Goal: Answer question/provide support

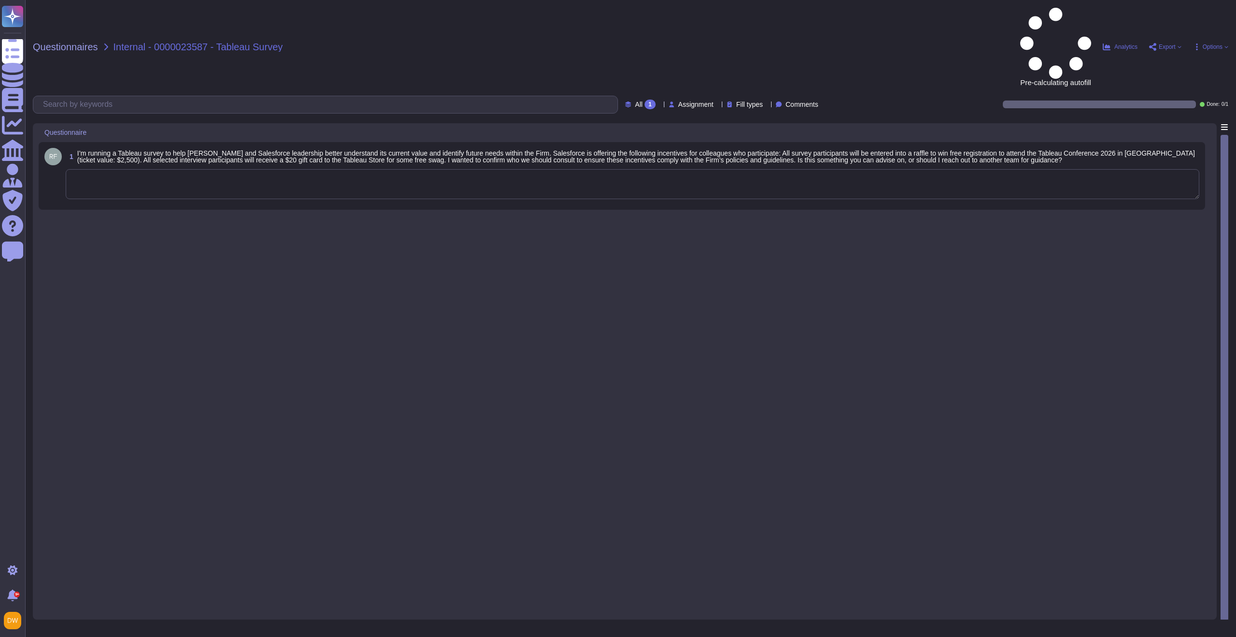
click at [248, 169] on textarea at bounding box center [633, 184] width 1134 height 30
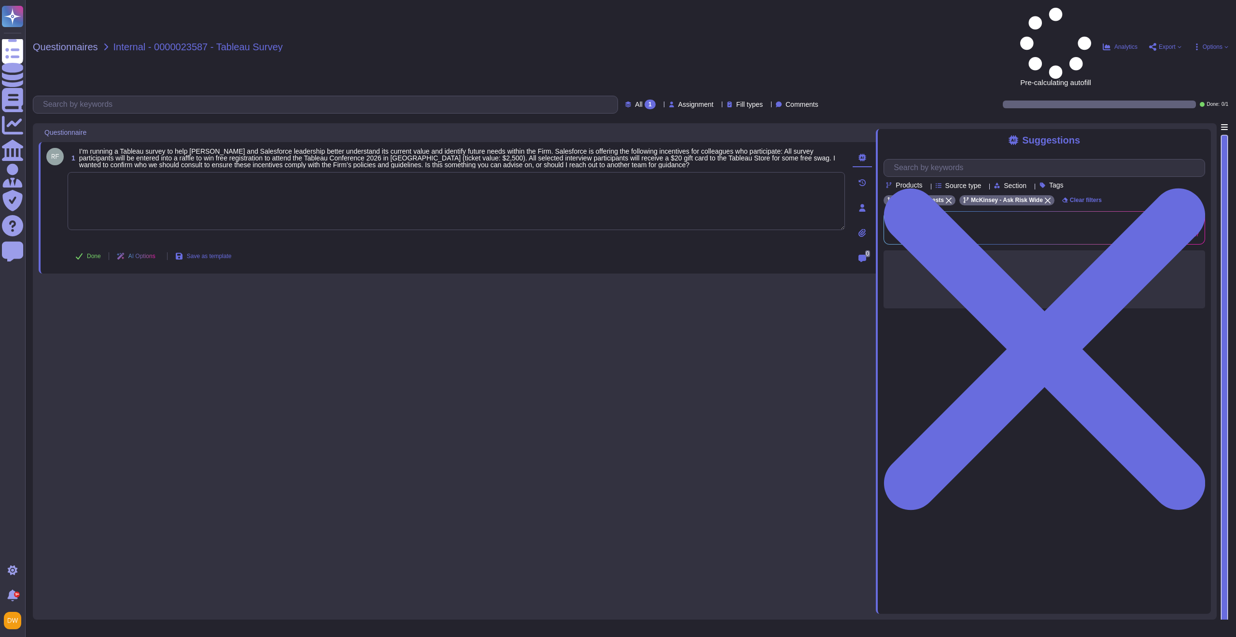
paste textarea "For your awareness, I’m sharing with you our Anti-Corruption Procedure on Gifts…"
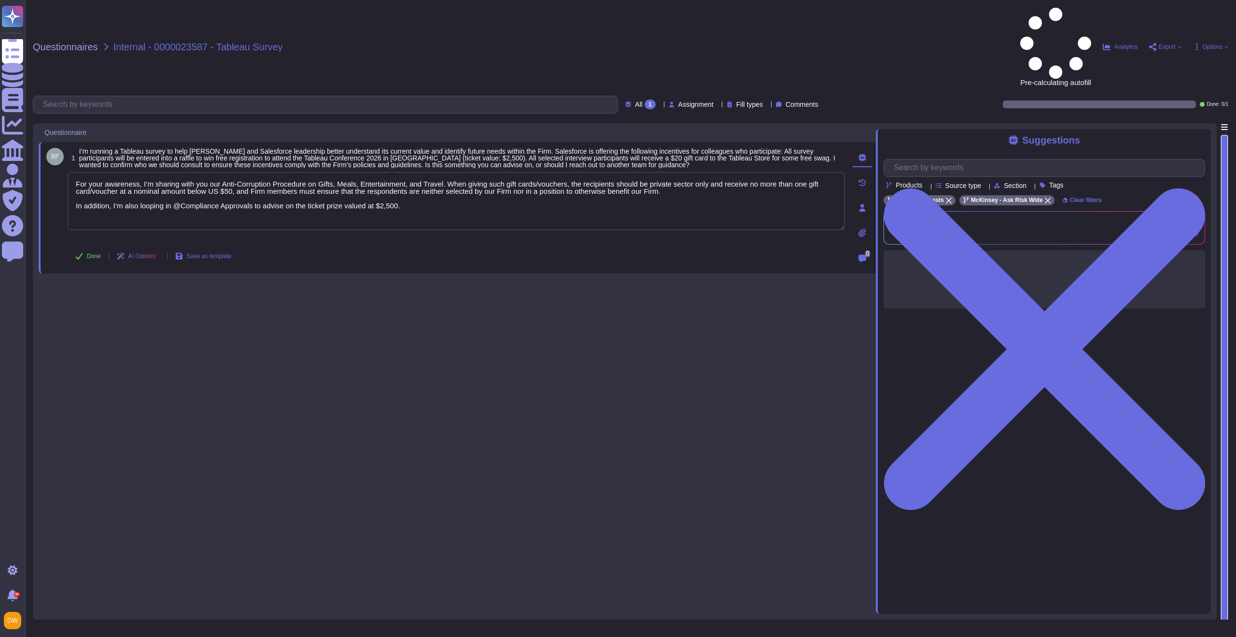
type textarea "For your awareness, I’m sharing with you our Anti-Corruption Procedure on Gifts…"
click at [271, 244] on div "1 I’m running a Tableau survey to help McKinsey and Salesforce leadership bette…" at bounding box center [458, 368] width 838 height 490
click at [91, 253] on span "Done" at bounding box center [94, 256] width 14 height 6
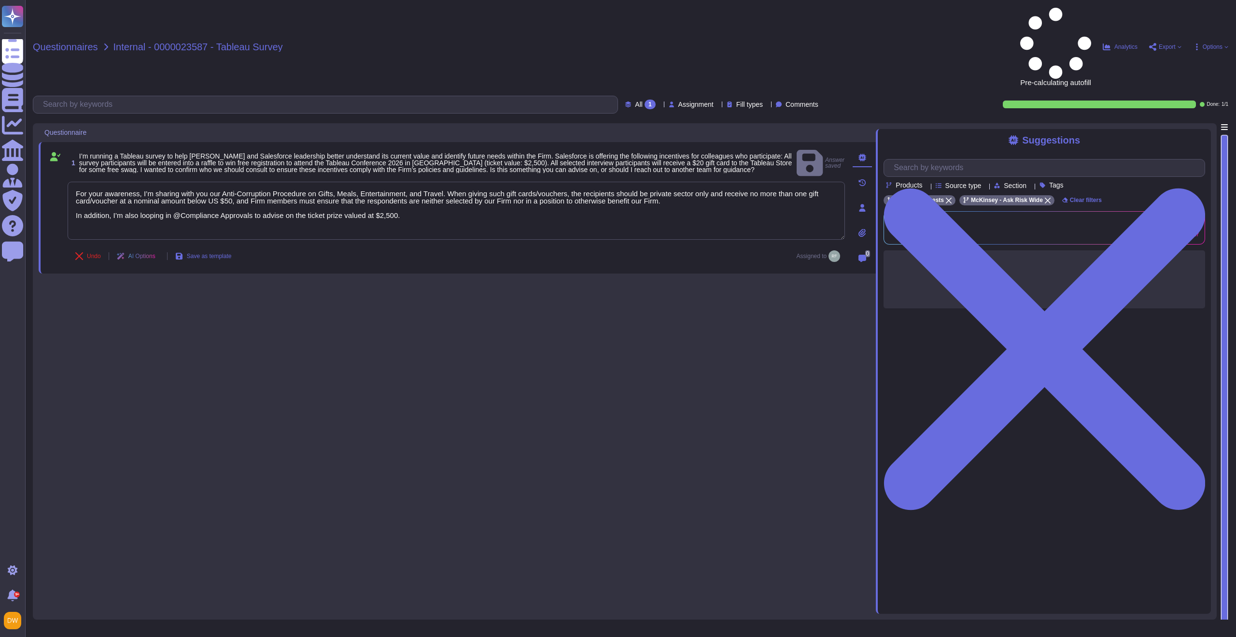
click at [64, 42] on span "Questionnaires" at bounding box center [65, 47] width 65 height 10
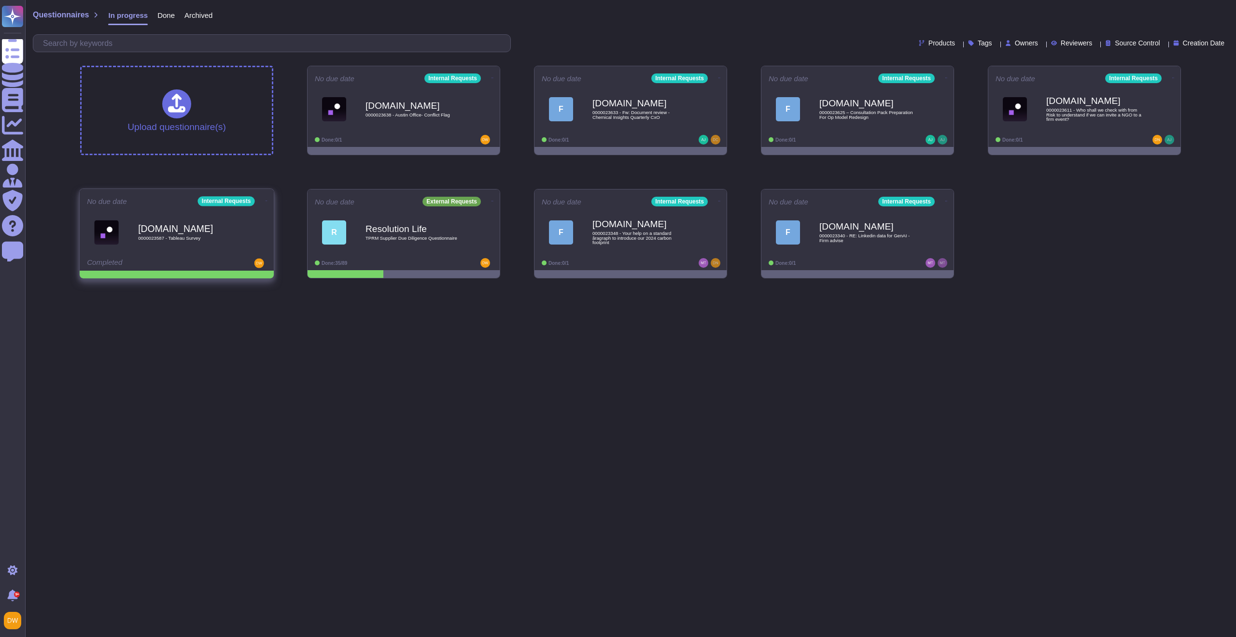
click at [266, 200] on icon at bounding box center [267, 200] width 2 height 2
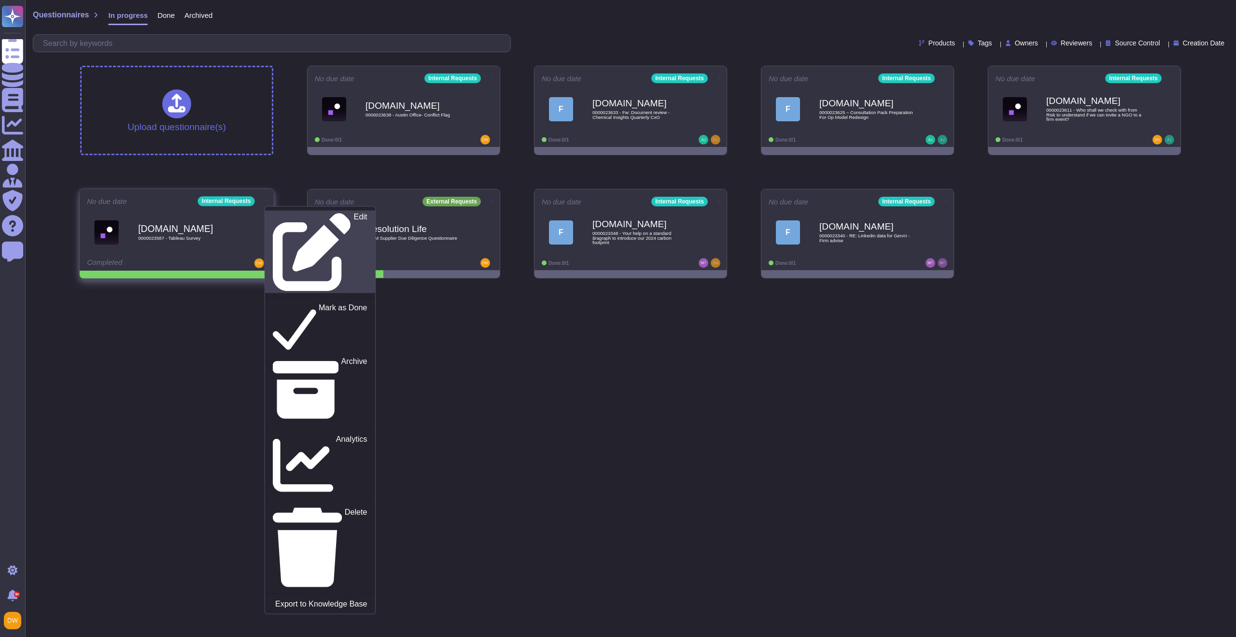
click at [354, 219] on p "Edit" at bounding box center [361, 252] width 14 height 78
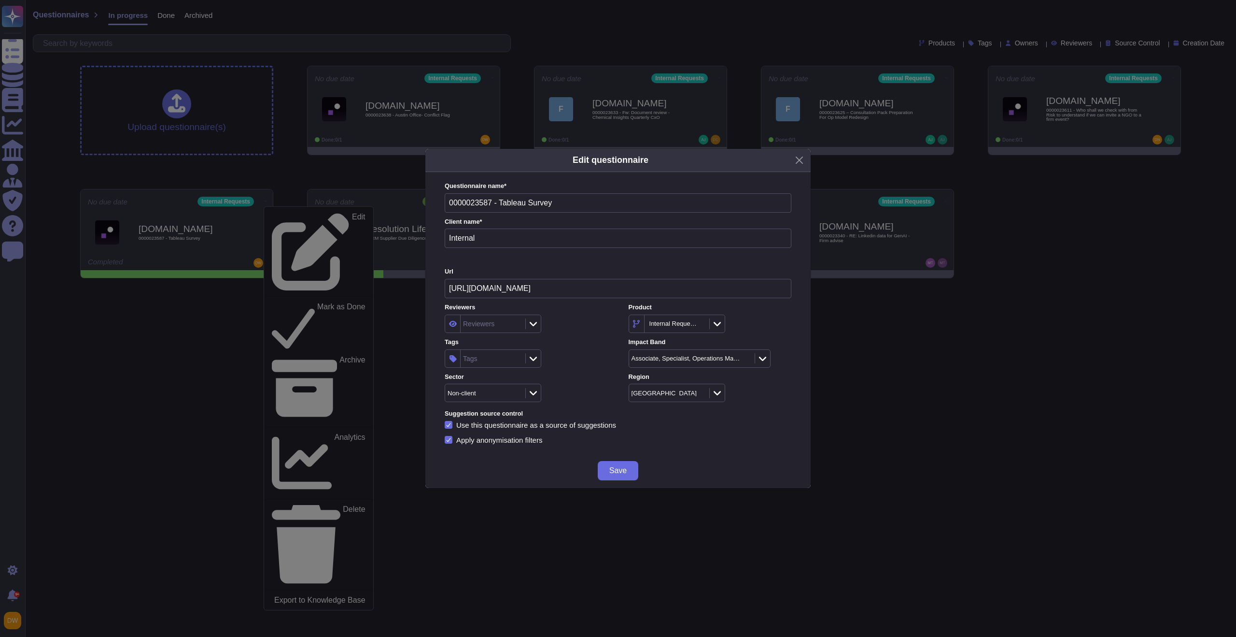
drag, startPoint x: 548, startPoint y: 307, endPoint x: 528, endPoint y: 317, distance: 22.5
click at [548, 308] on label "Reviewers" at bounding box center [526, 307] width 163 height 6
click at [568, 324] on div "Reviewers" at bounding box center [526, 323] width 163 height 18
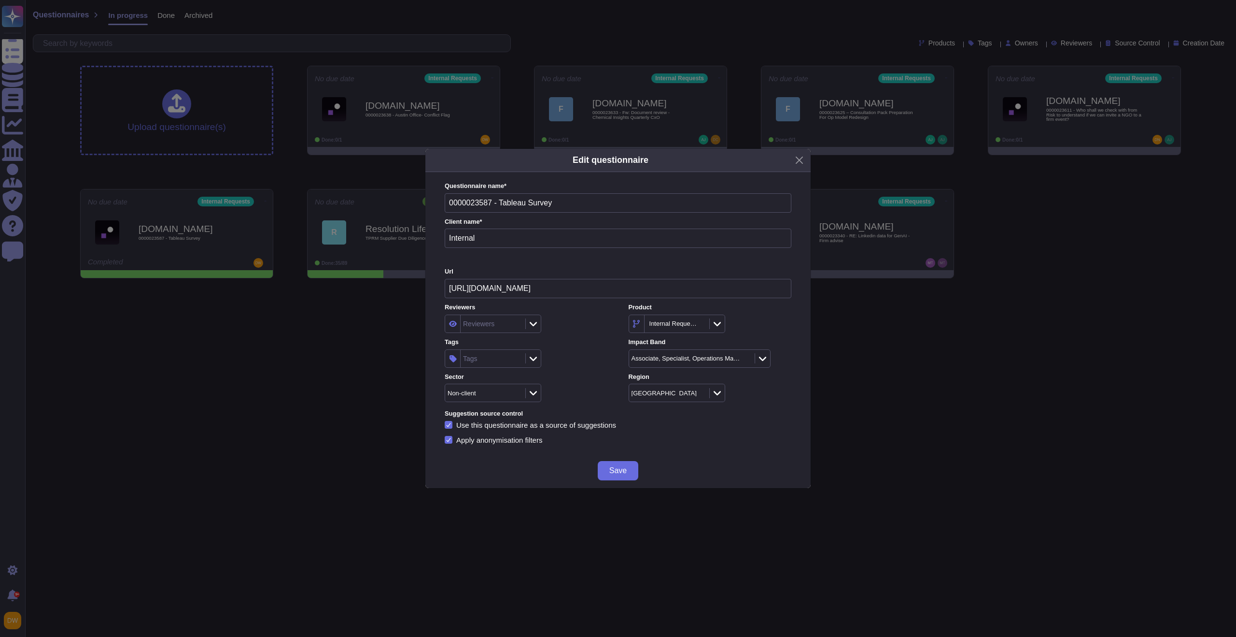
click at [492, 364] on div "Tags" at bounding box center [492, 358] width 62 height 17
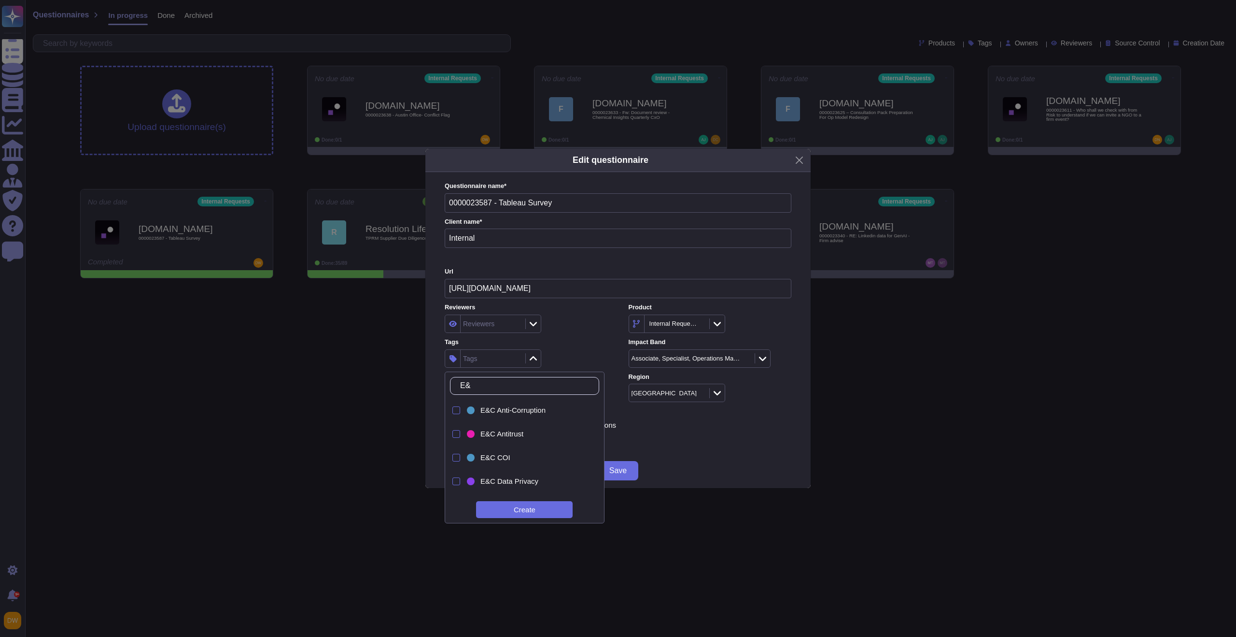
type input "E&c"
click at [556, 414] on div "E&C Anti-Corruption" at bounding box center [533, 410] width 105 height 9
click at [596, 347] on div "Tags E&C Anti-Corruption" at bounding box center [526, 353] width 163 height 30
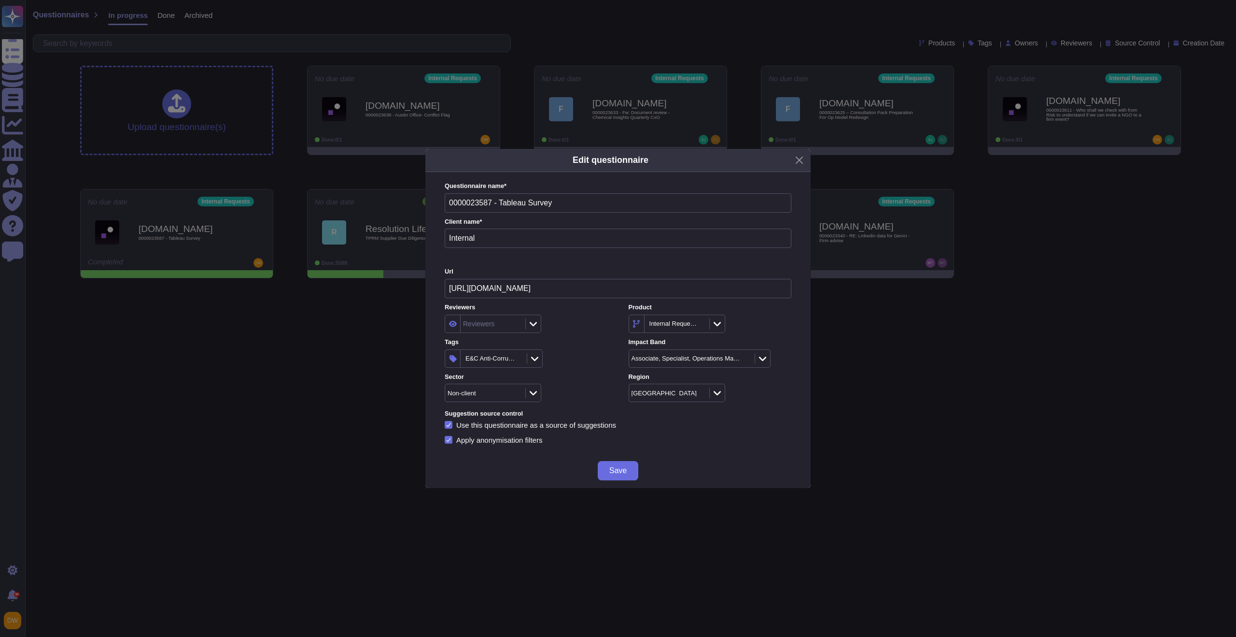
drag, startPoint x: 616, startPoint y: 478, endPoint x: 613, endPoint y: 483, distance: 5.0
click at [616, 478] on button "Save" at bounding box center [618, 470] width 41 height 19
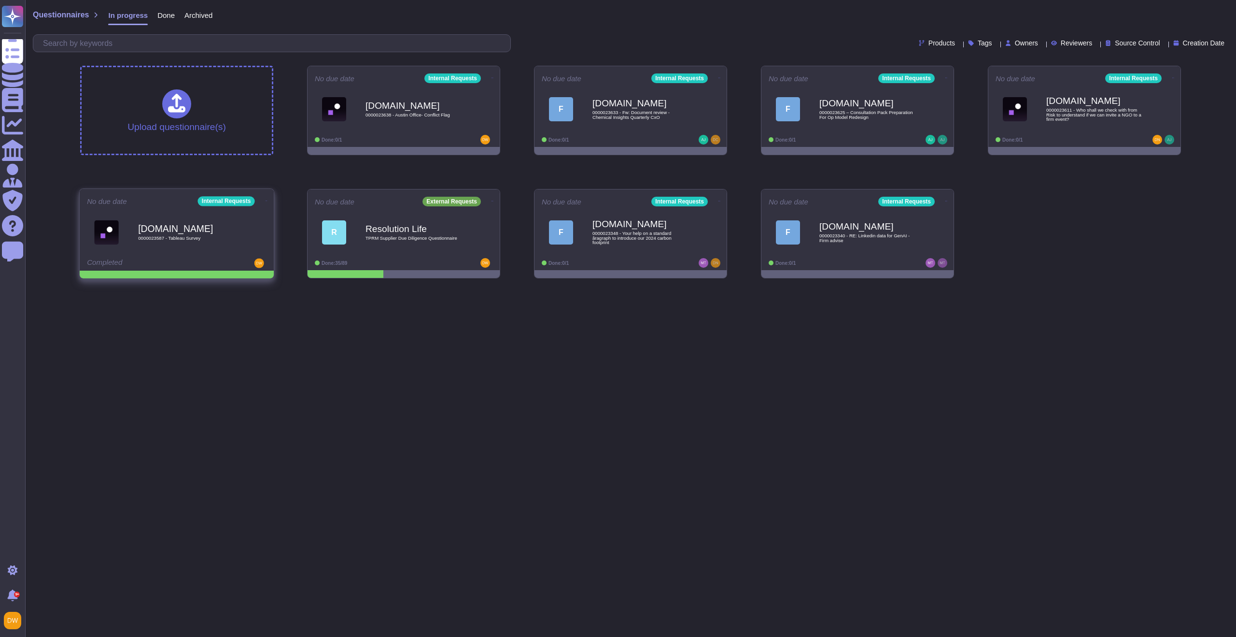
click at [266, 199] on icon at bounding box center [267, 200] width 2 height 2
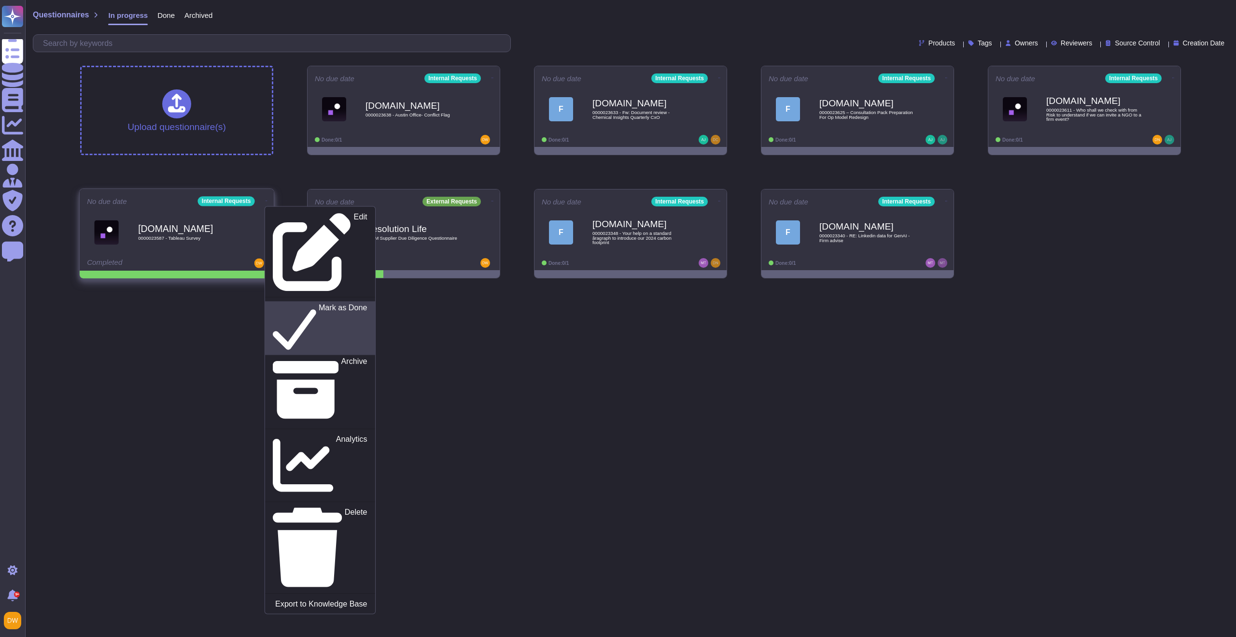
click at [319, 303] on p "Mark as Done" at bounding box center [343, 327] width 49 height 49
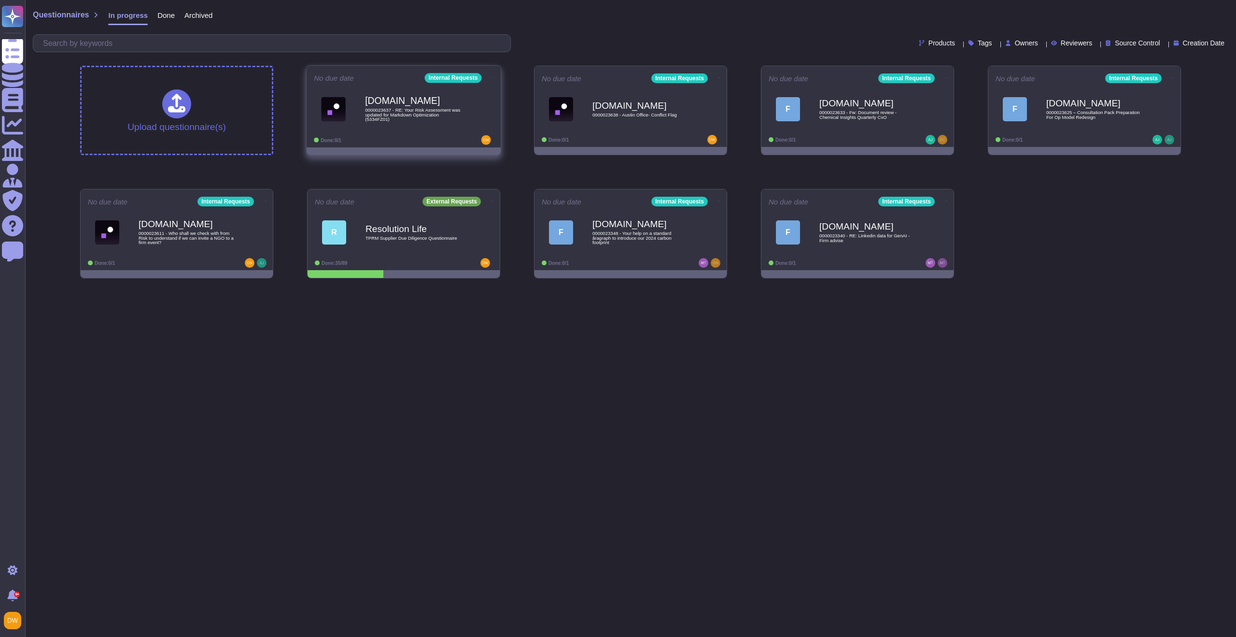
click at [423, 115] on span "0000023637 - RE: Your Risk Assessment was updated for Markdown Optimization (53…" at bounding box center [414, 115] width 98 height 14
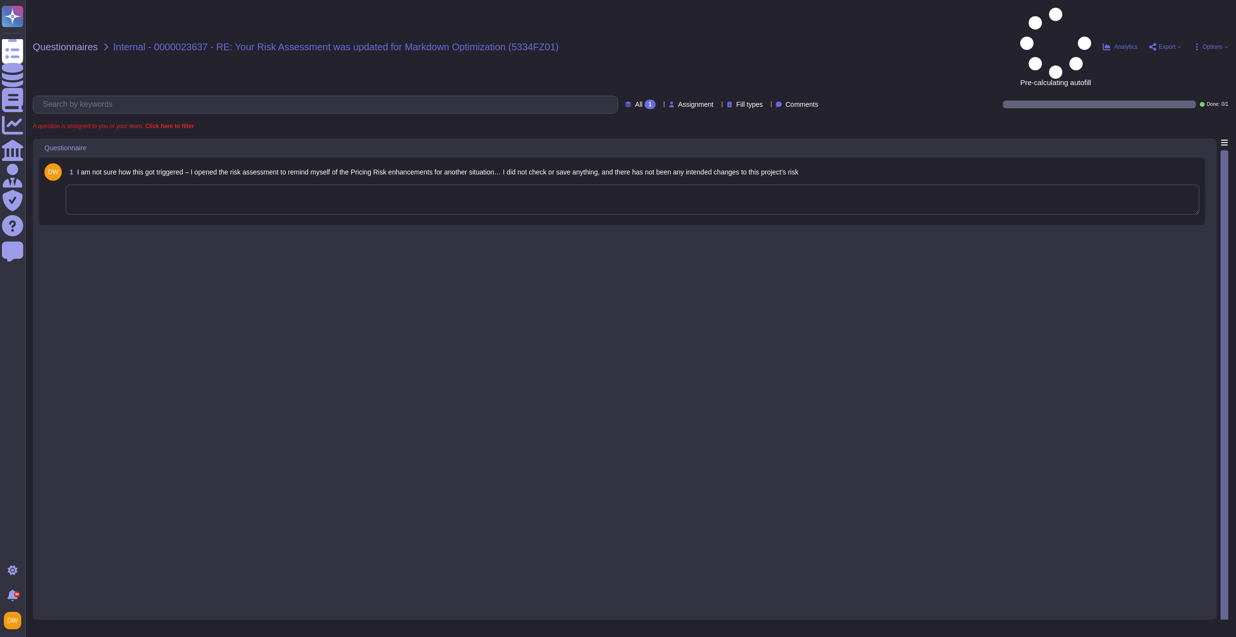
click at [208, 185] on textarea at bounding box center [633, 200] width 1134 height 30
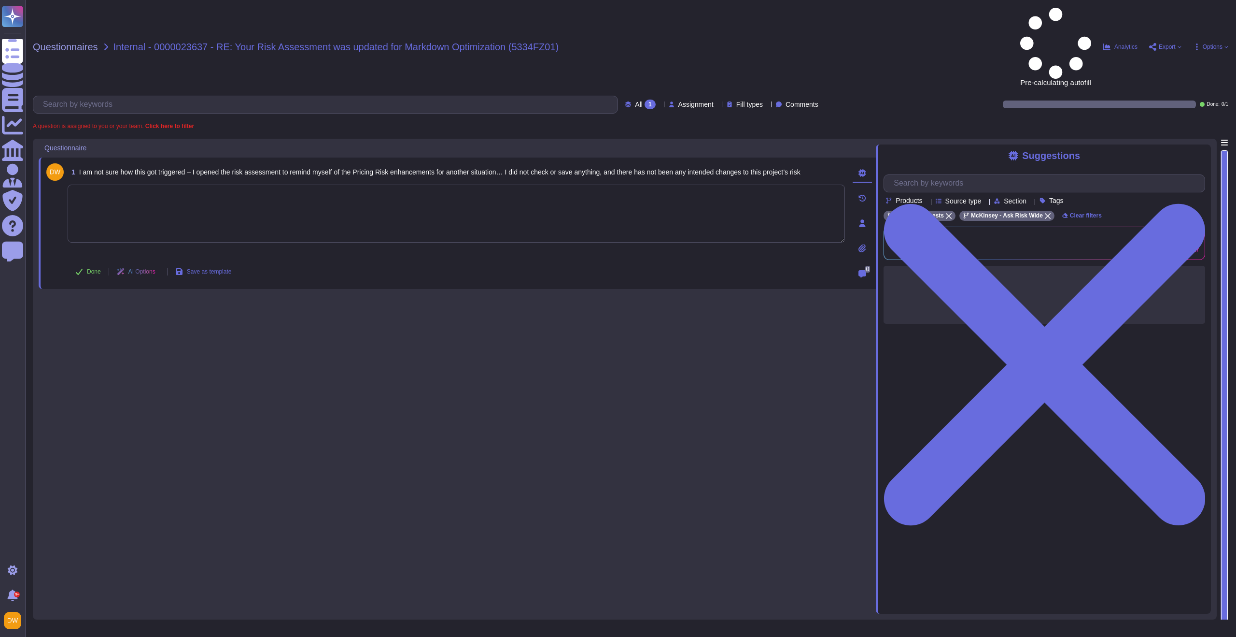
click at [545, 185] on textarea at bounding box center [457, 214] width 778 height 58
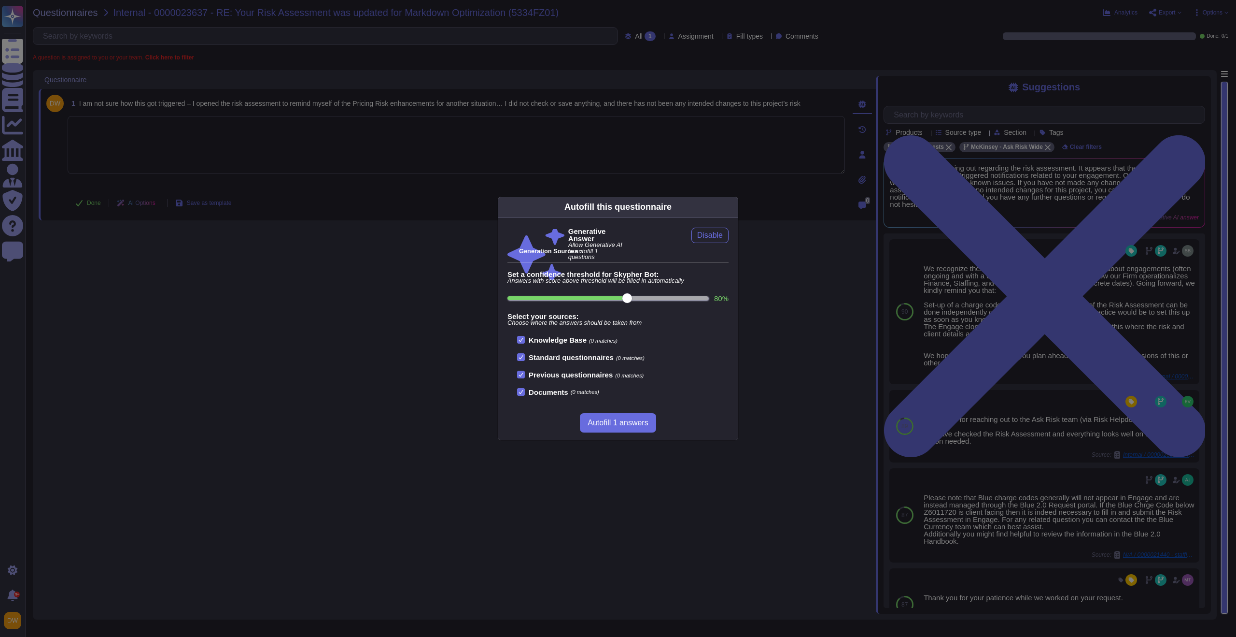
click at [900, 267] on div "Autofill this questionnaire Generative Answer Allow Generative AI to autofill 1…" at bounding box center [618, 318] width 1236 height 637
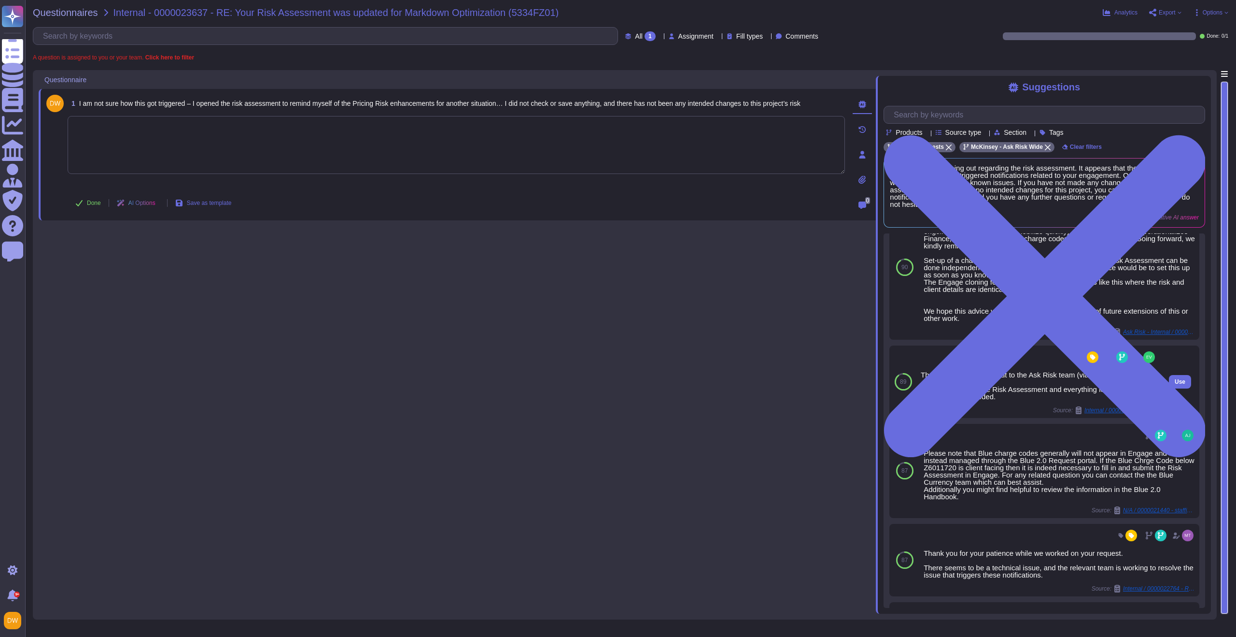
scroll to position [144, 0]
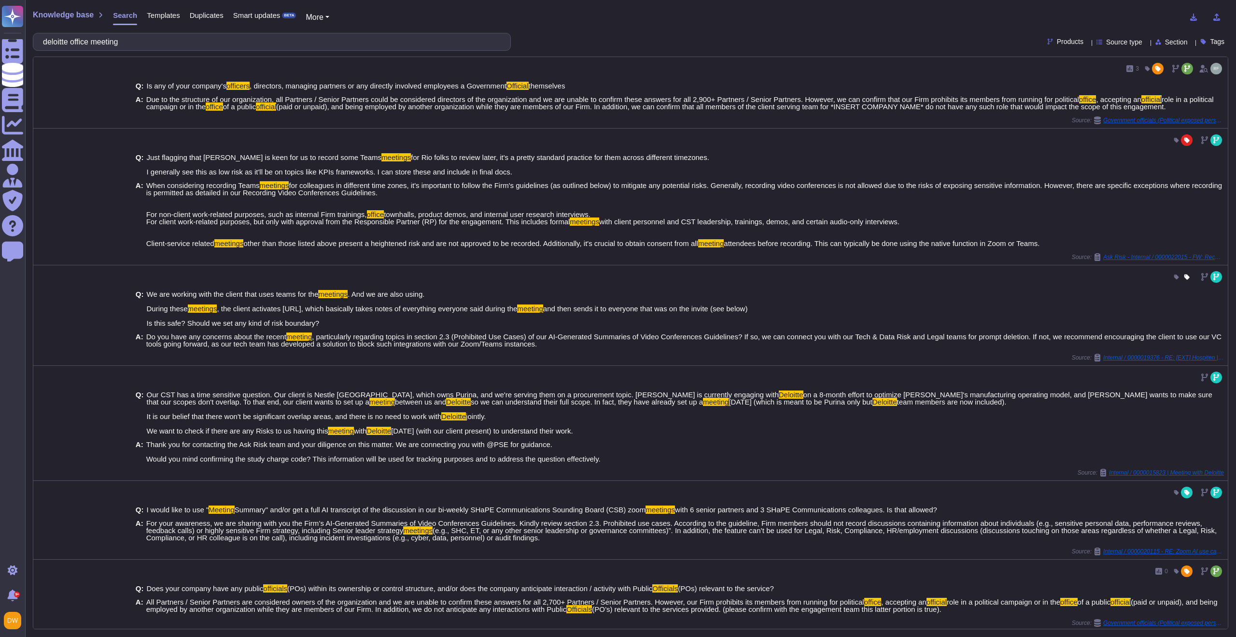
drag, startPoint x: 0, startPoint y: 0, endPoint x: 152, endPoint y: 34, distance: 155.4
click at [152, 34] on input "deloitte office meeting" at bounding box center [269, 41] width 463 height 17
click at [151, 43] on input "deloitte office meeting" at bounding box center [269, 41] width 463 height 17
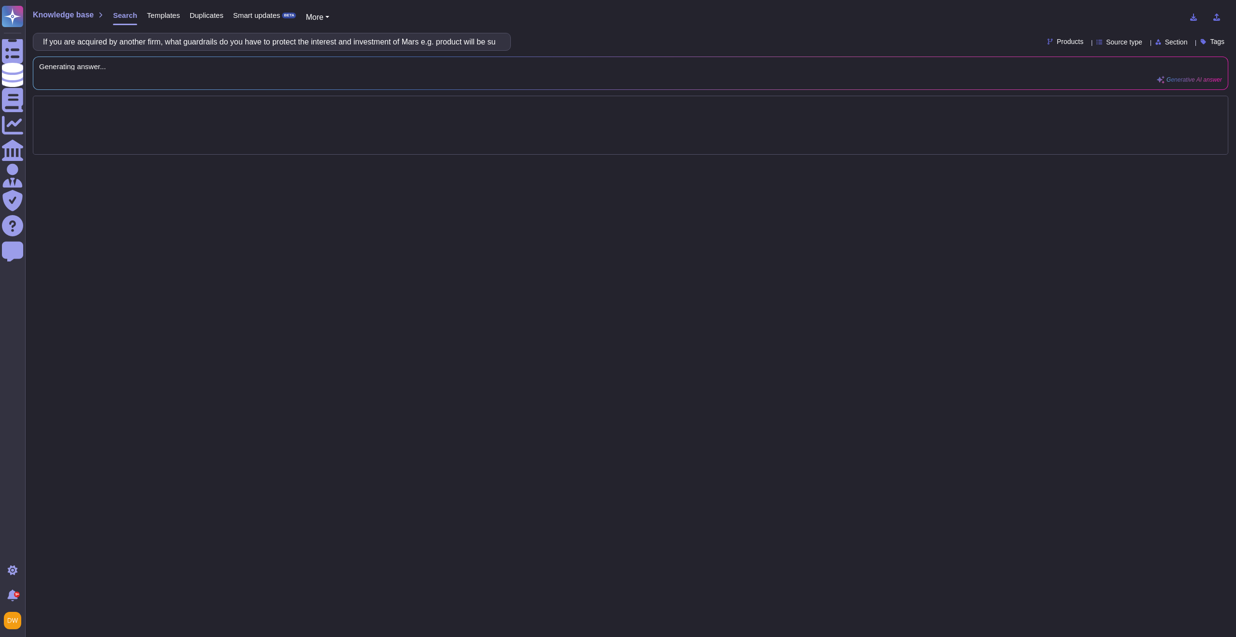
scroll to position [0, 466]
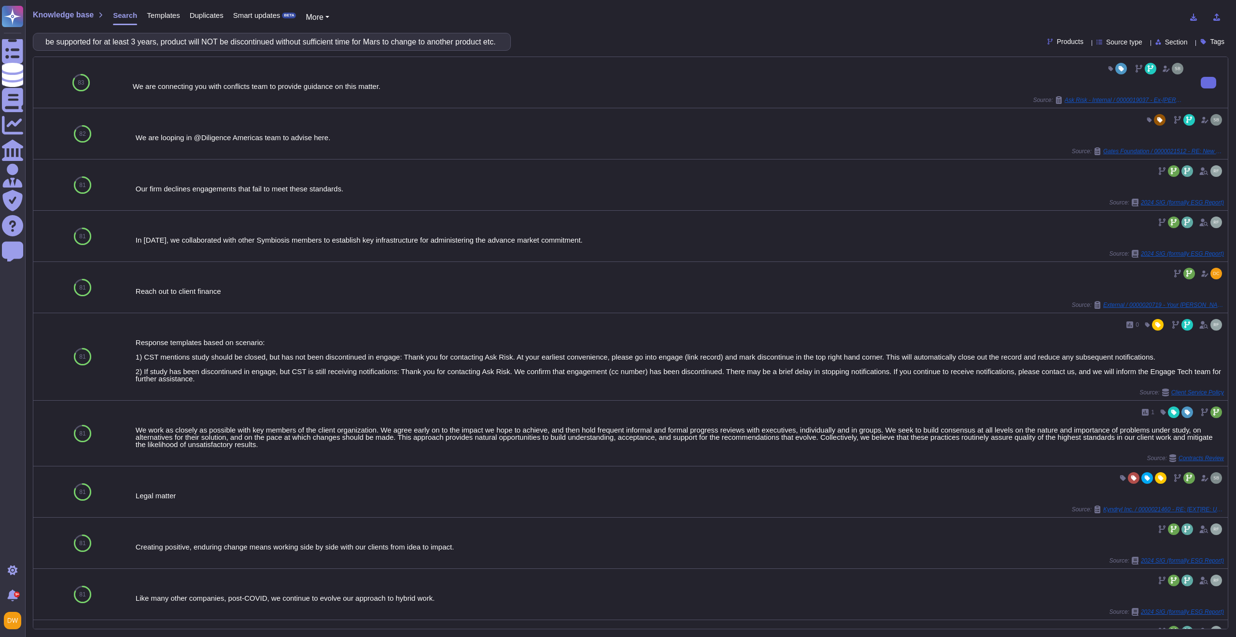
type input "If you are acquired by another firm, what guardrails do you have to protect the…"
